Goal: Check status: Check status

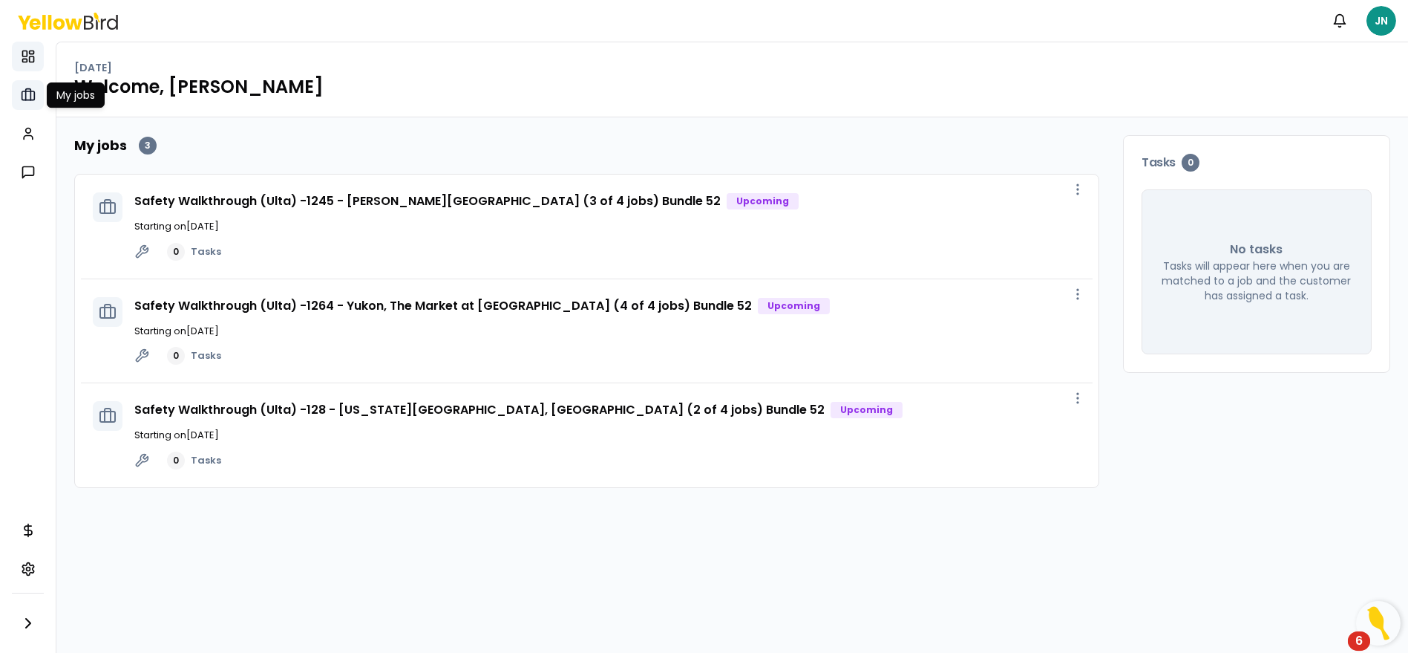
click at [27, 96] on icon at bounding box center [28, 95] width 15 height 15
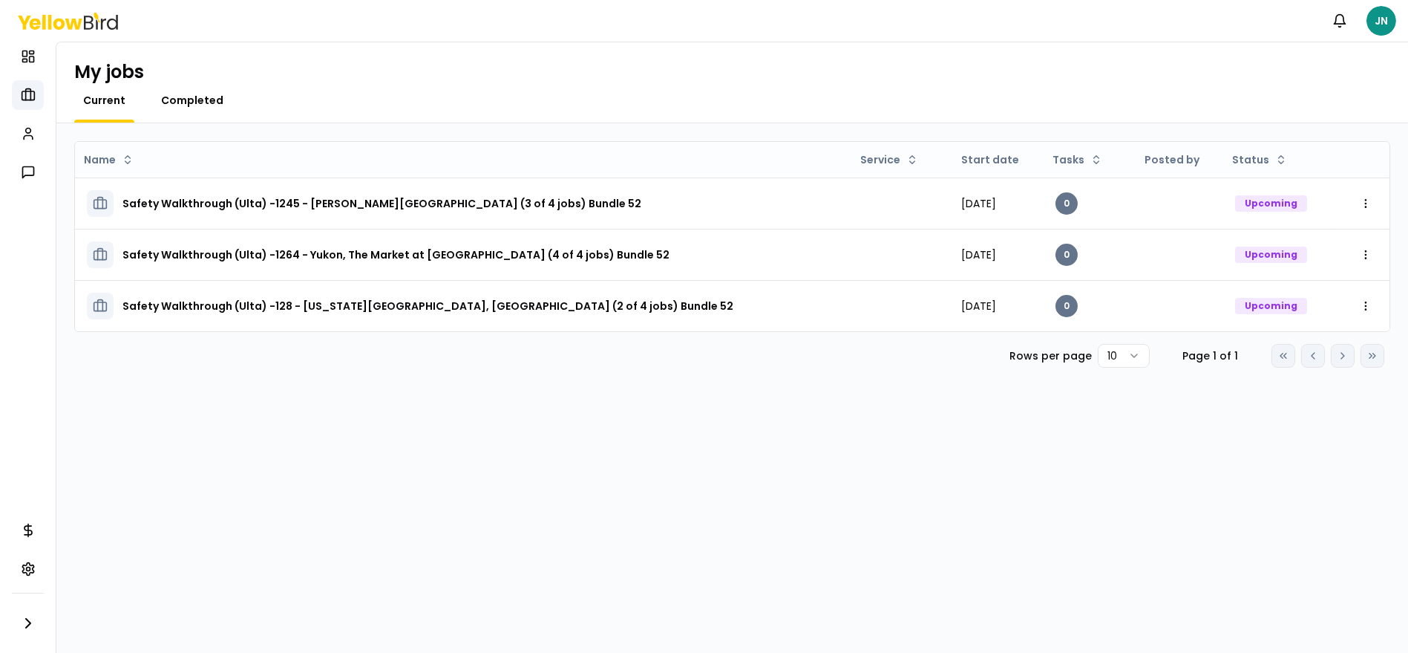
click at [172, 98] on span "Completed" at bounding box center [192, 100] width 62 height 15
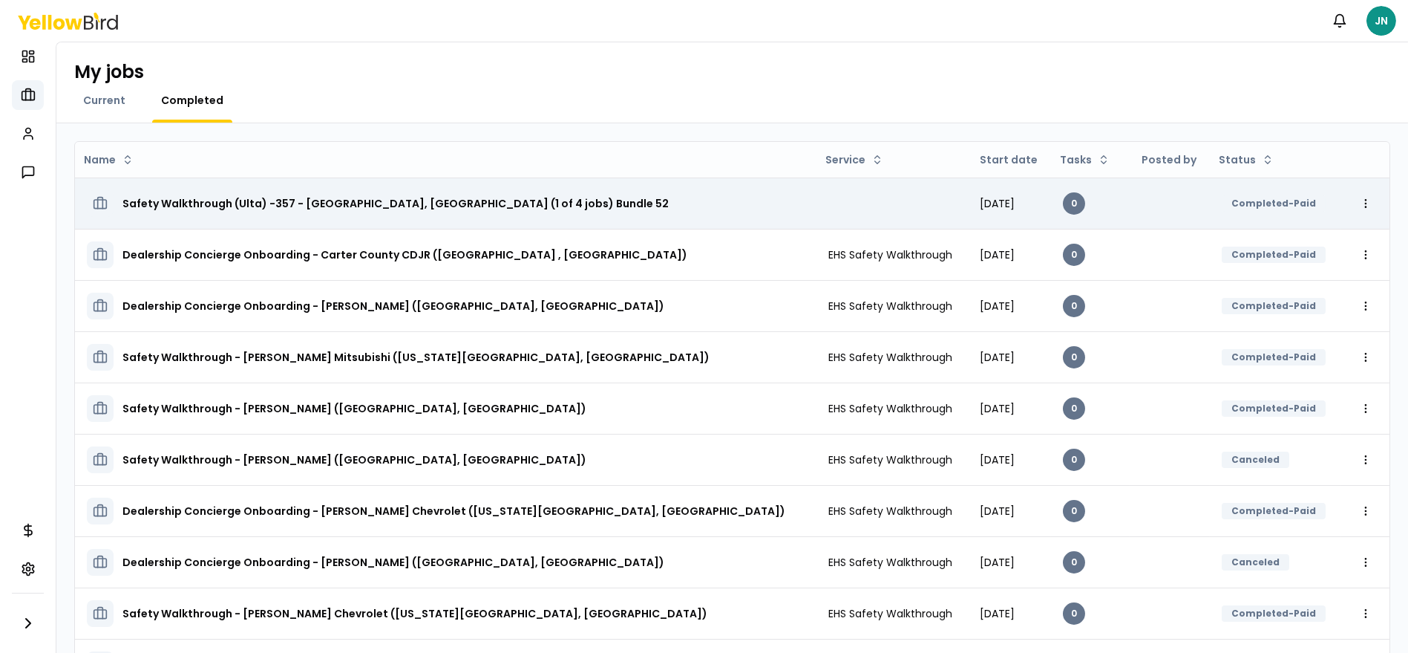
click at [1238, 203] on div "Completed-Paid" at bounding box center [1274, 203] width 104 height 16
